Goal: Task Accomplishment & Management: Use online tool/utility

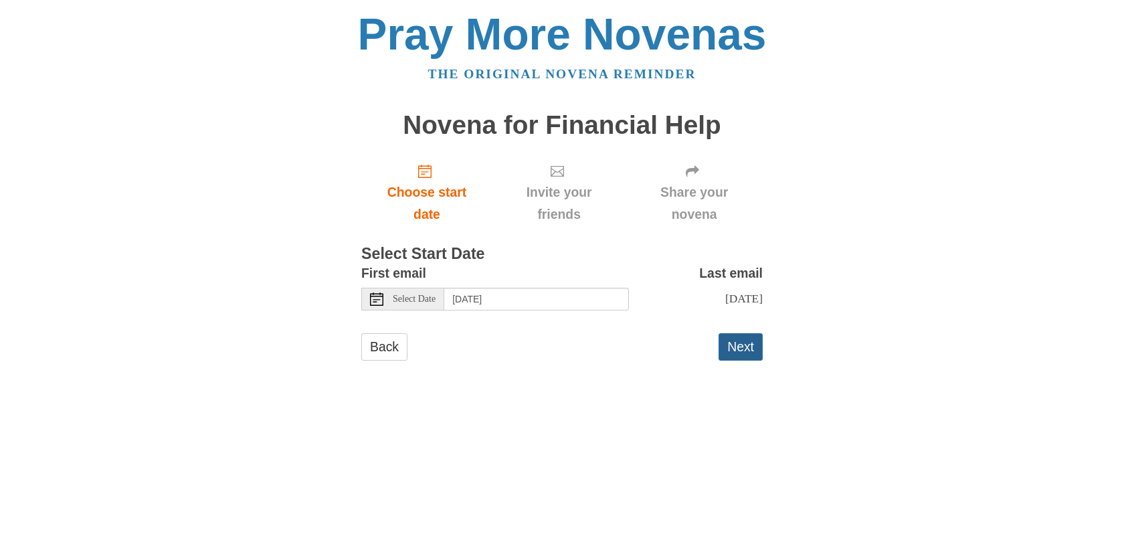
click at [739, 347] on button "Next" at bounding box center [741, 346] width 44 height 27
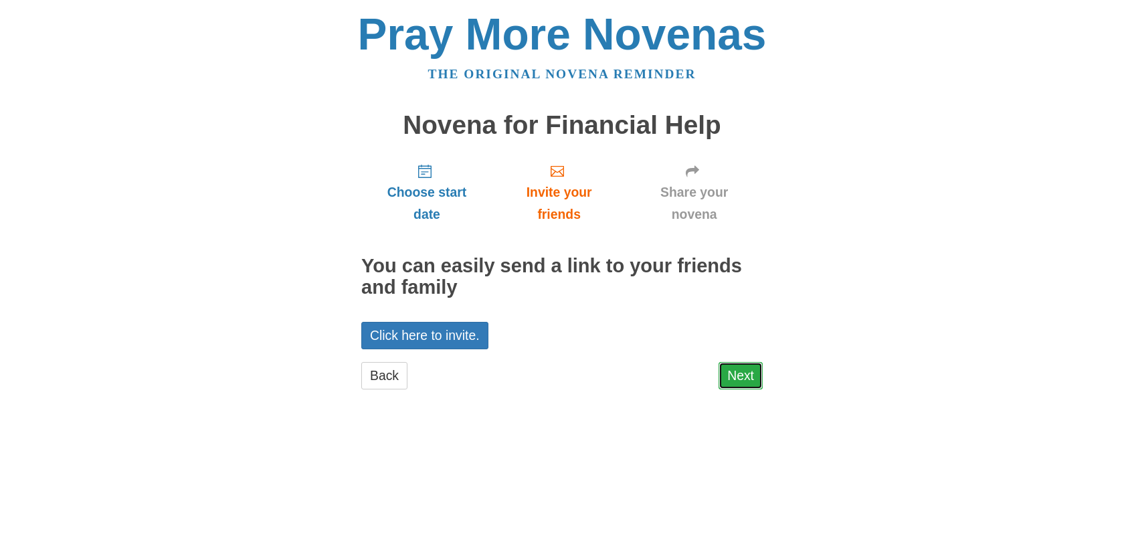
click at [739, 371] on link "Next" at bounding box center [741, 375] width 44 height 27
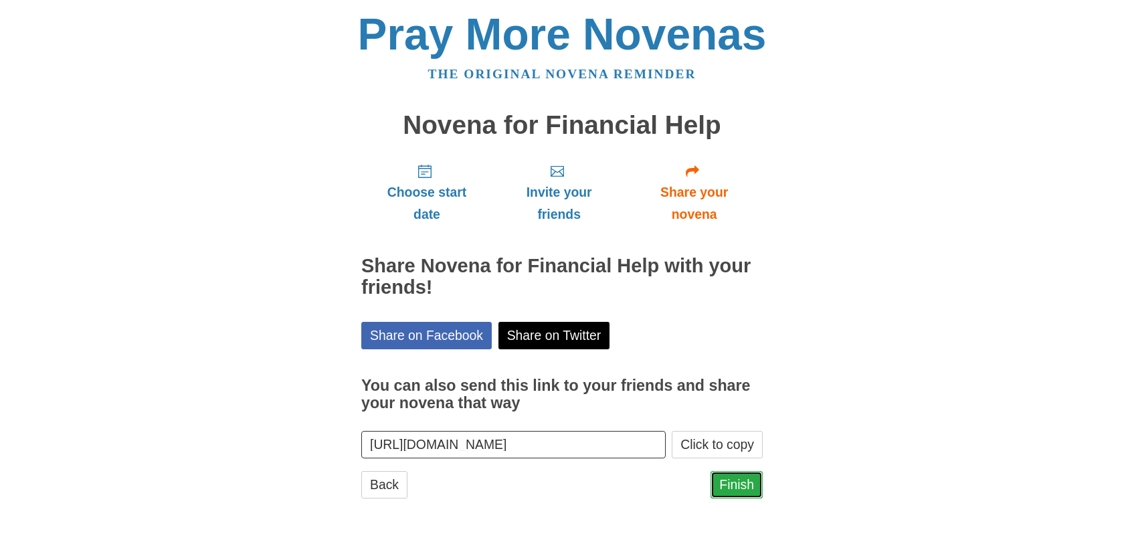
click at [755, 493] on link "Finish" at bounding box center [737, 484] width 52 height 27
